Goal: Transaction & Acquisition: Purchase product/service

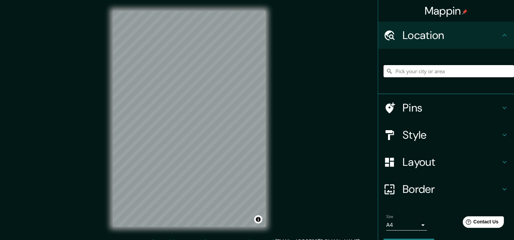
click at [429, 73] on input "Pick your city or area" at bounding box center [448, 71] width 130 height 12
type input "M"
type input "V"
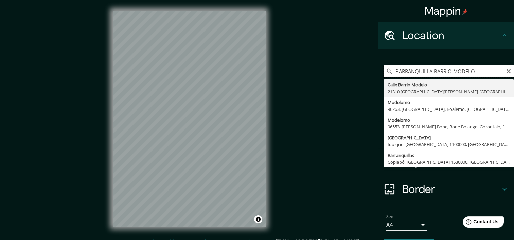
drag, startPoint x: 447, startPoint y: 73, endPoint x: 429, endPoint y: 70, distance: 18.7
click at [429, 70] on input "BARRANQUILLA BARRIO MODELO" at bounding box center [448, 71] width 130 height 12
type input "BARRANQUILLA MODELO"
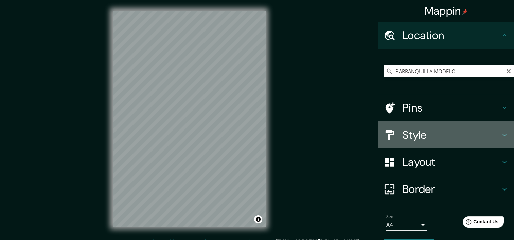
click at [408, 129] on h4 "Style" at bounding box center [451, 135] width 98 height 14
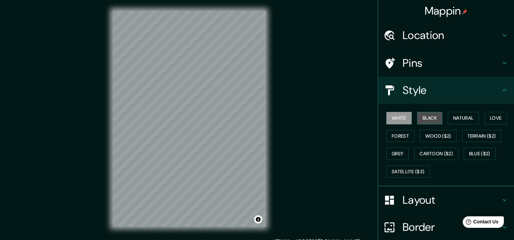
click at [422, 117] on button "Black" at bounding box center [429, 118] width 25 height 13
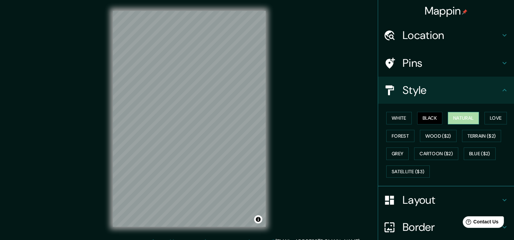
click at [451, 117] on button "Natural" at bounding box center [462, 118] width 31 height 13
click at [488, 117] on button "Love" at bounding box center [495, 118] width 22 height 13
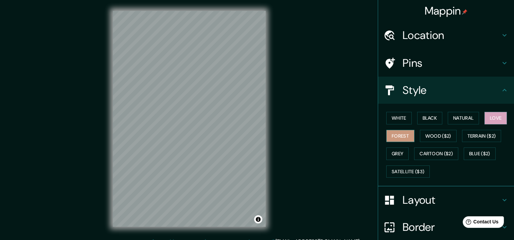
click at [403, 139] on button "Forest" at bounding box center [400, 136] width 28 height 13
click at [404, 150] on div "White Black Natural Love Forest Wood ($2) Terrain ($2) Grey Cartoon ($2) Blue (…" at bounding box center [448, 144] width 130 height 71
click at [401, 149] on button "Grey" at bounding box center [397, 154] width 22 height 13
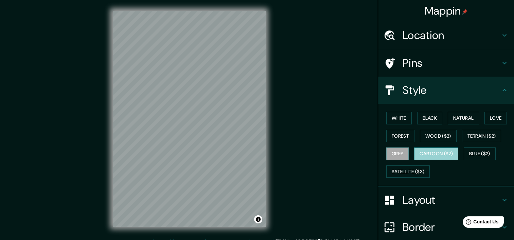
click at [421, 152] on button "Cartoon ($2)" at bounding box center [436, 154] width 44 height 13
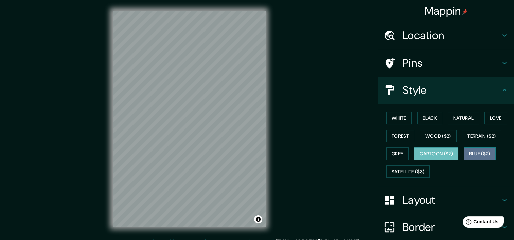
click at [464, 150] on button "Blue ($2)" at bounding box center [479, 154] width 32 height 13
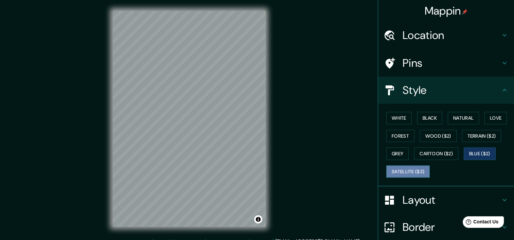
click at [405, 170] on button "Satellite ($3)" at bounding box center [407, 172] width 43 height 13
click at [423, 120] on button "Black" at bounding box center [429, 118] width 25 height 13
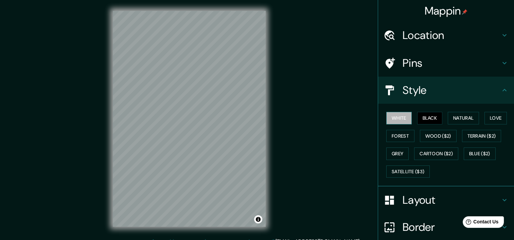
click at [390, 119] on button "White" at bounding box center [398, 118] width 25 height 13
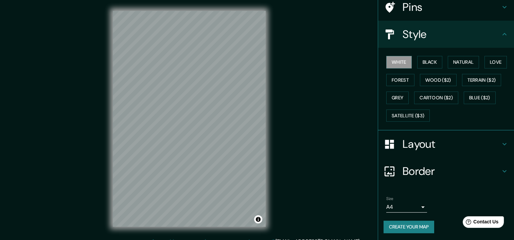
click at [427, 172] on h4 "Border" at bounding box center [451, 172] width 98 height 14
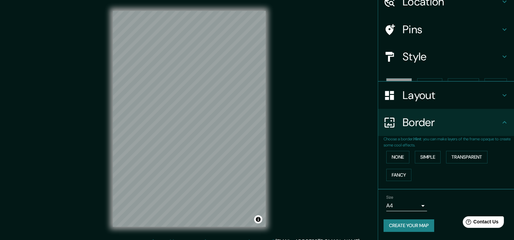
scroll to position [22, 0]
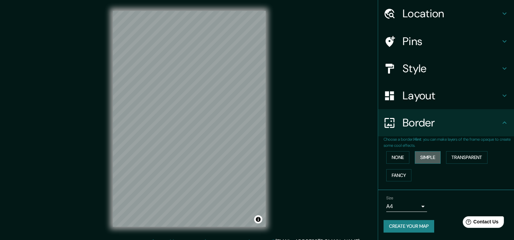
click at [415, 160] on button "Simple" at bounding box center [427, 157] width 26 height 13
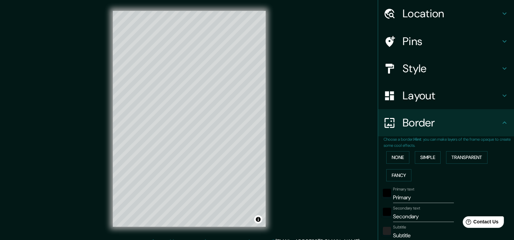
click at [406, 156] on div "None Simple Transparent Fancy" at bounding box center [448, 167] width 130 height 36
click at [402, 156] on button "None" at bounding box center [397, 157] width 23 height 13
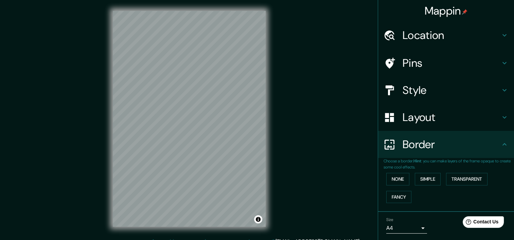
scroll to position [0, 0]
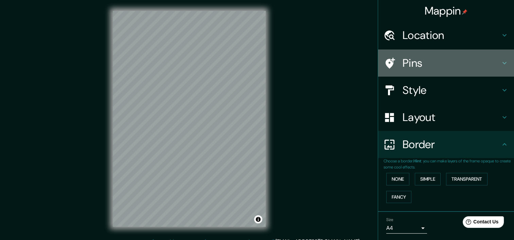
click at [447, 71] on div "Pins" at bounding box center [446, 63] width 136 height 27
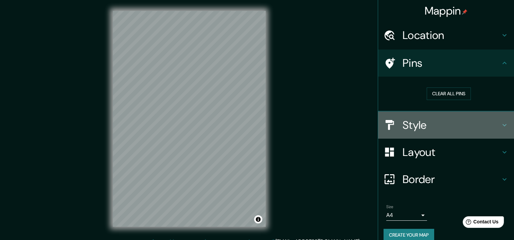
click at [434, 124] on h4 "Style" at bounding box center [451, 125] width 98 height 14
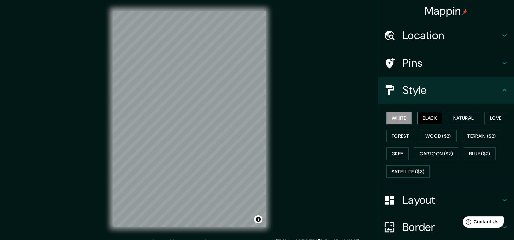
click at [425, 113] on button "Black" at bounding box center [429, 118] width 25 height 13
click at [335, 125] on div "Mappin Location BARRANQUILLA MODELO Modelomo 96263, Tilamuta, Boalemo, Gorontal…" at bounding box center [257, 124] width 514 height 249
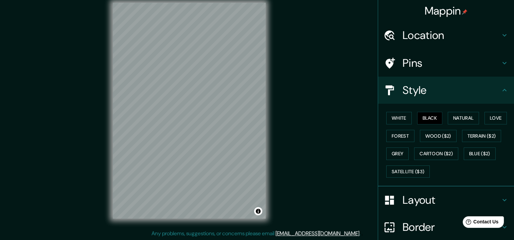
scroll to position [8, 0]
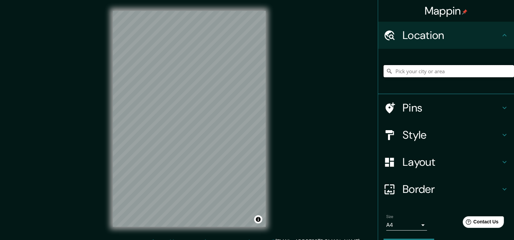
click at [414, 68] on input "Pick your city or area" at bounding box center [448, 71] width 130 height 12
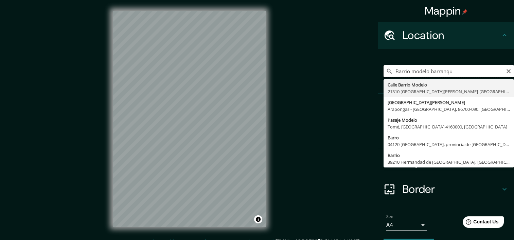
type input "Barrio modelo barranqu"
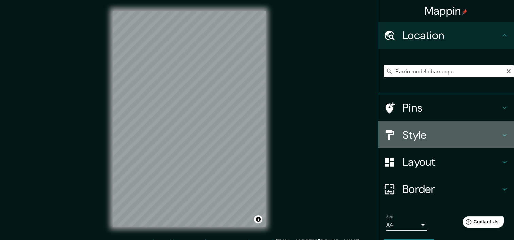
click at [412, 137] on h4 "Style" at bounding box center [451, 135] width 98 height 14
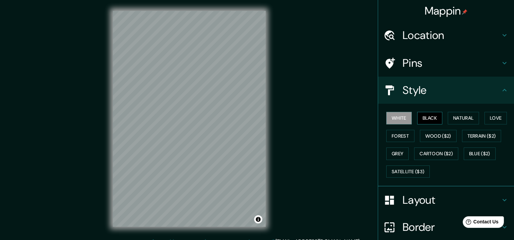
click at [417, 120] on button "Black" at bounding box center [429, 118] width 25 height 13
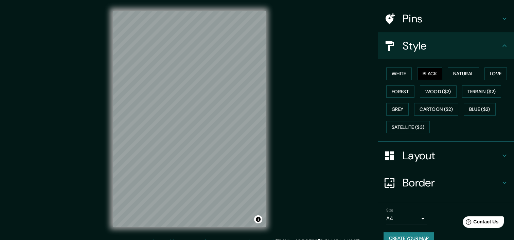
scroll to position [56, 0]
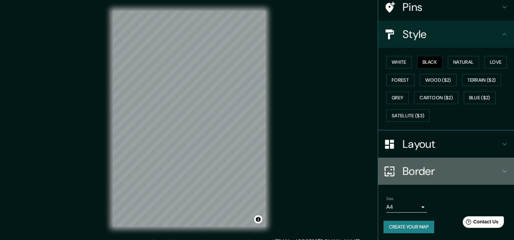
click at [402, 176] on h4 "Border" at bounding box center [451, 172] width 98 height 14
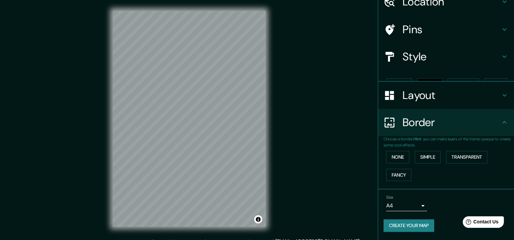
scroll to position [22, 0]
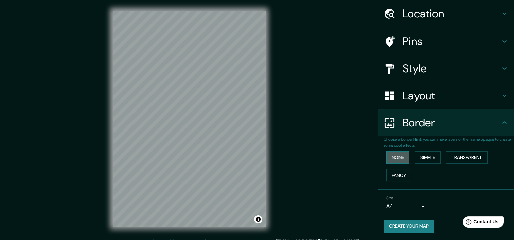
click at [395, 160] on button "None" at bounding box center [397, 157] width 23 height 13
click at [414, 155] on button "Simple" at bounding box center [427, 157] width 26 height 13
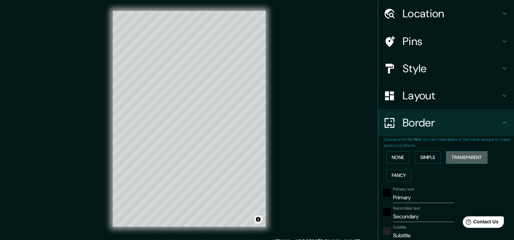
click at [446, 157] on button "Transparent" at bounding box center [466, 157] width 41 height 13
click at [399, 168] on div "None Simple Transparent Fancy" at bounding box center [448, 167] width 130 height 36
click at [395, 170] on button "Fancy" at bounding box center [398, 175] width 25 height 13
click at [391, 158] on button "None" at bounding box center [397, 157] width 23 height 13
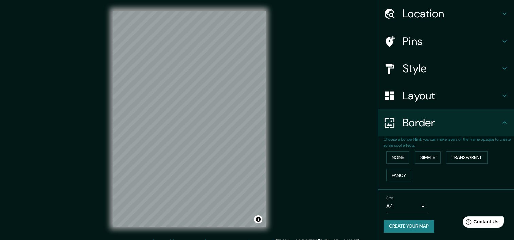
click at [295, 128] on div "Mappin Location Barrio modelo barranqu Calle Barrio Modelo 21310 La Zarza-Perru…" at bounding box center [257, 124] width 514 height 249
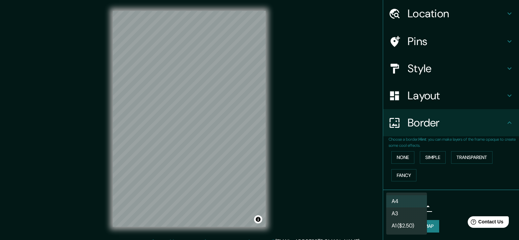
click at [387, 208] on body "Mappin Location Barrio modelo barranqu Calle Barrio Modelo 21310 La Zarza-Perru…" at bounding box center [259, 120] width 519 height 240
click at [402, 216] on li "A3" at bounding box center [406, 214] width 41 height 12
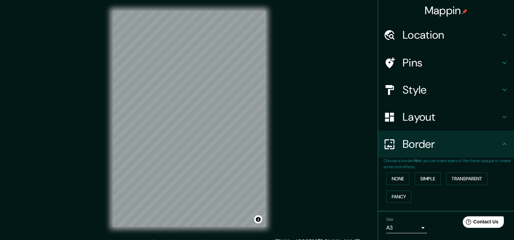
scroll to position [0, 0]
click at [428, 85] on h4 "Style" at bounding box center [451, 90] width 98 height 14
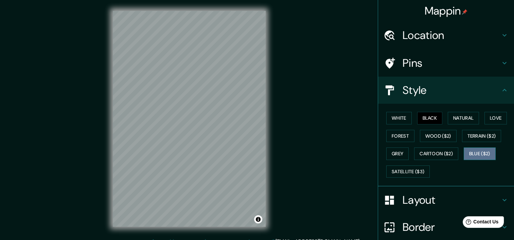
click at [468, 151] on button "Blue ($2)" at bounding box center [479, 154] width 32 height 13
click at [318, 175] on div "Mappin Location Barrio modelo barranqu Calle Barrio Modelo 21310 La Zarza-Perru…" at bounding box center [257, 124] width 514 height 249
